Goal: Book appointment/travel/reservation

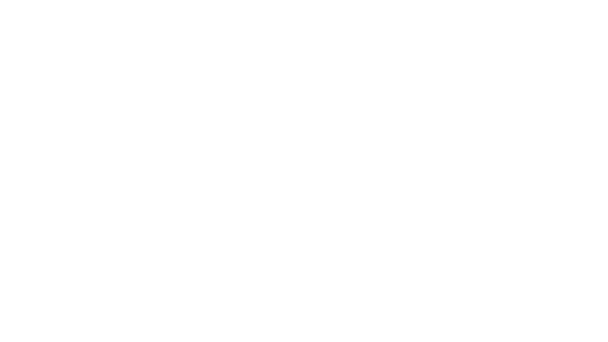
select select "**"
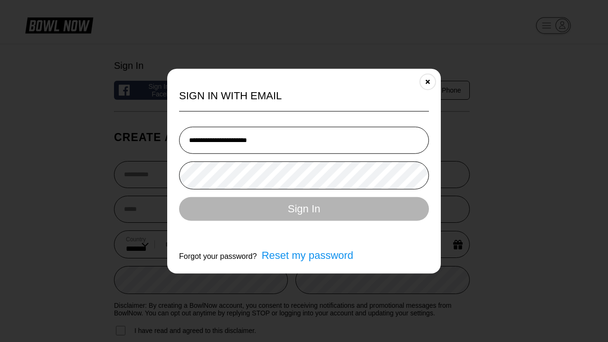
type input "**********"
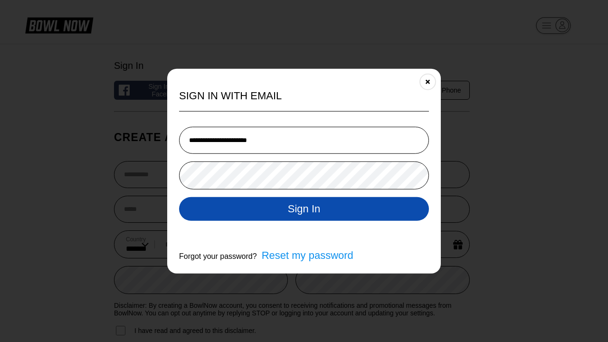
click at [304, 210] on button "Sign In" at bounding box center [304, 209] width 250 height 24
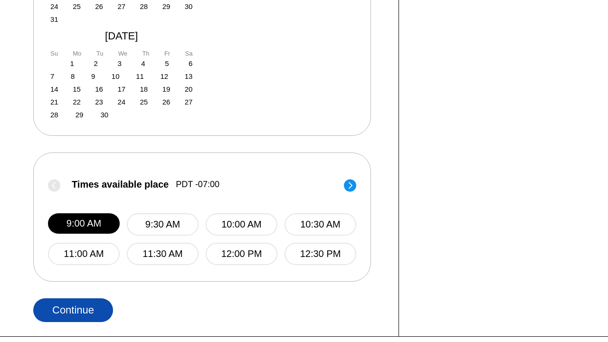
click at [73, 299] on button "Continue" at bounding box center [73, 311] width 80 height 24
